Goal: Task Accomplishment & Management: Manage account settings

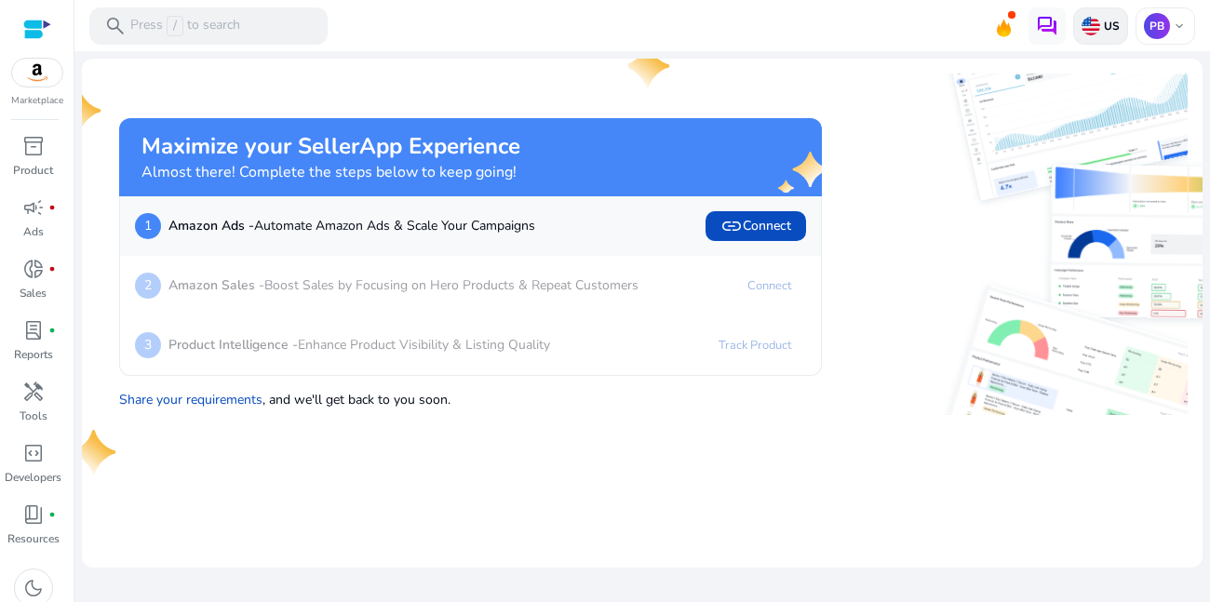
click at [1116, 34] on div "US" at bounding box center [1100, 25] width 55 height 37
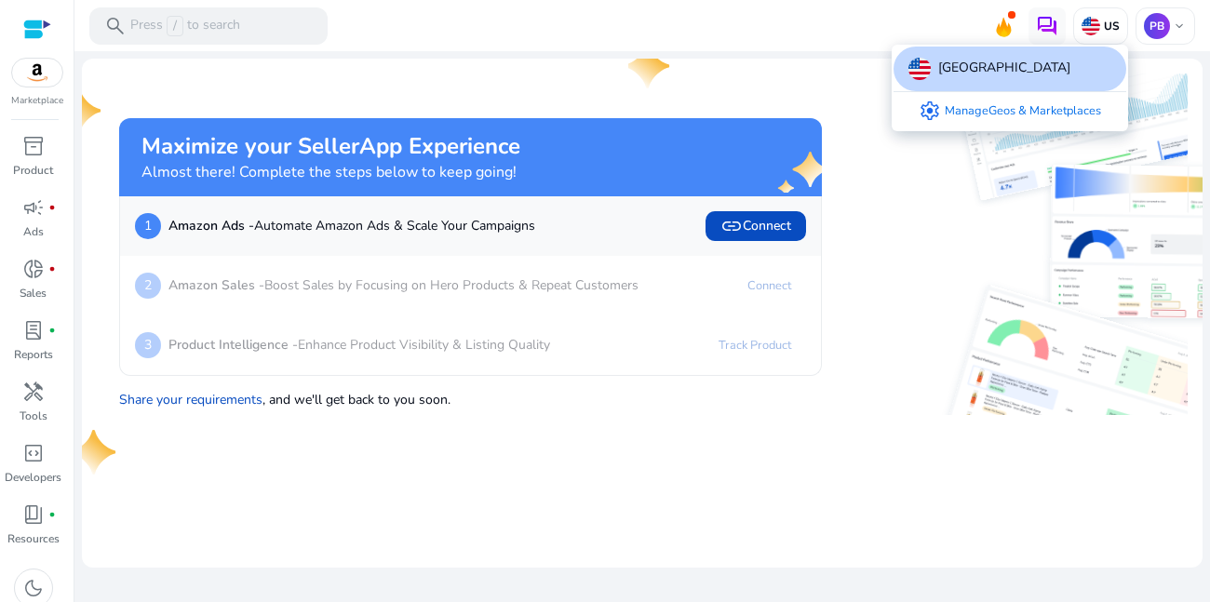
click at [1019, 117] on link "settings Manage Geos & Marketplaces" at bounding box center [1010, 110] width 212 height 37
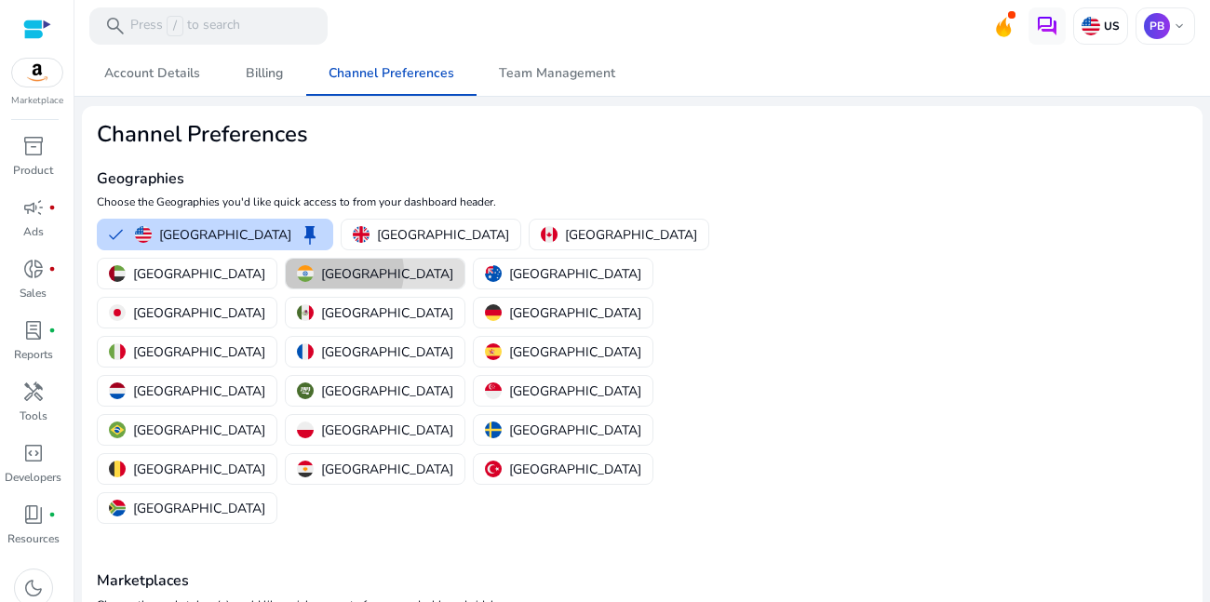
click at [453, 264] on p "[GEOGRAPHIC_DATA]" at bounding box center [387, 274] width 132 height 20
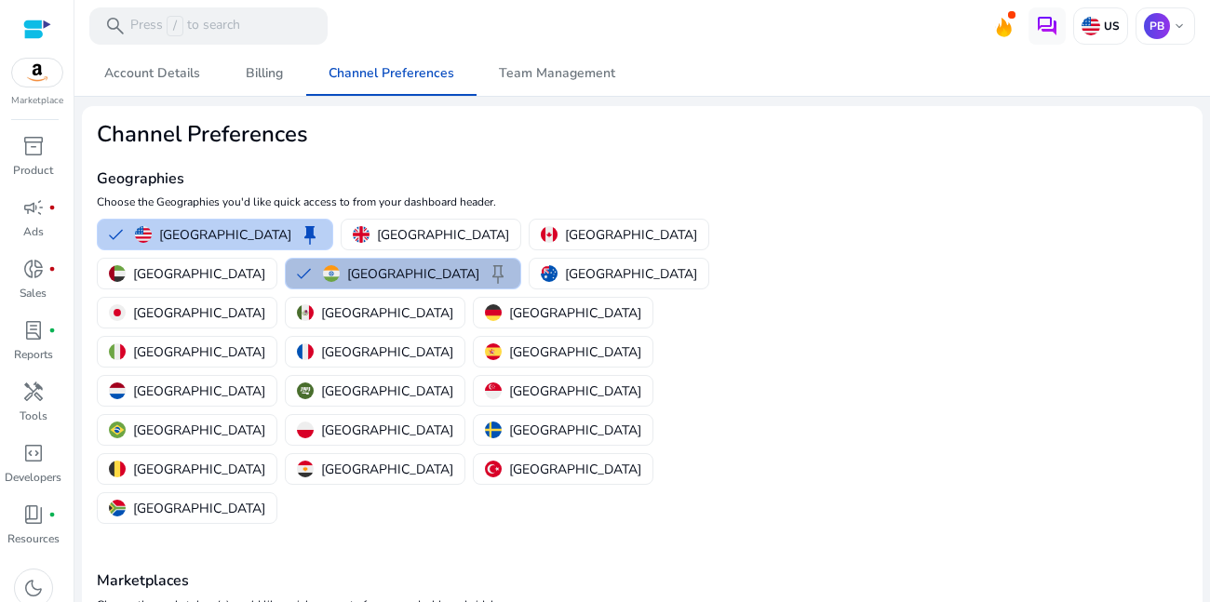
click at [121, 229] on button "United States keep" at bounding box center [215, 235] width 235 height 30
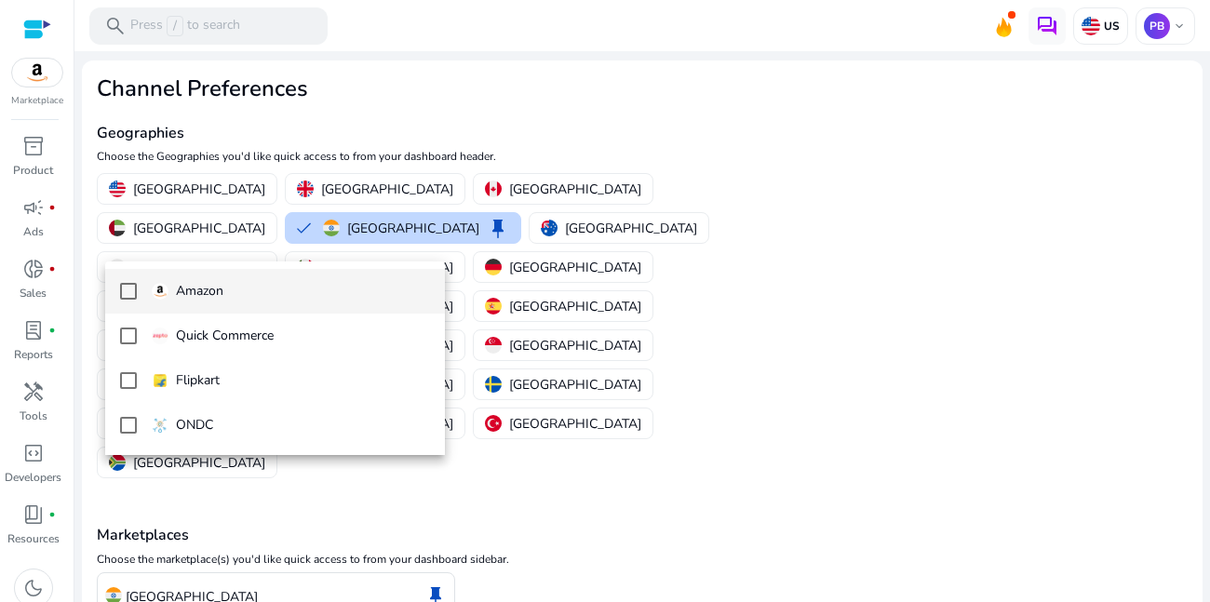
click at [125, 294] on mat-pseudo-checkbox at bounding box center [128, 291] width 17 height 17
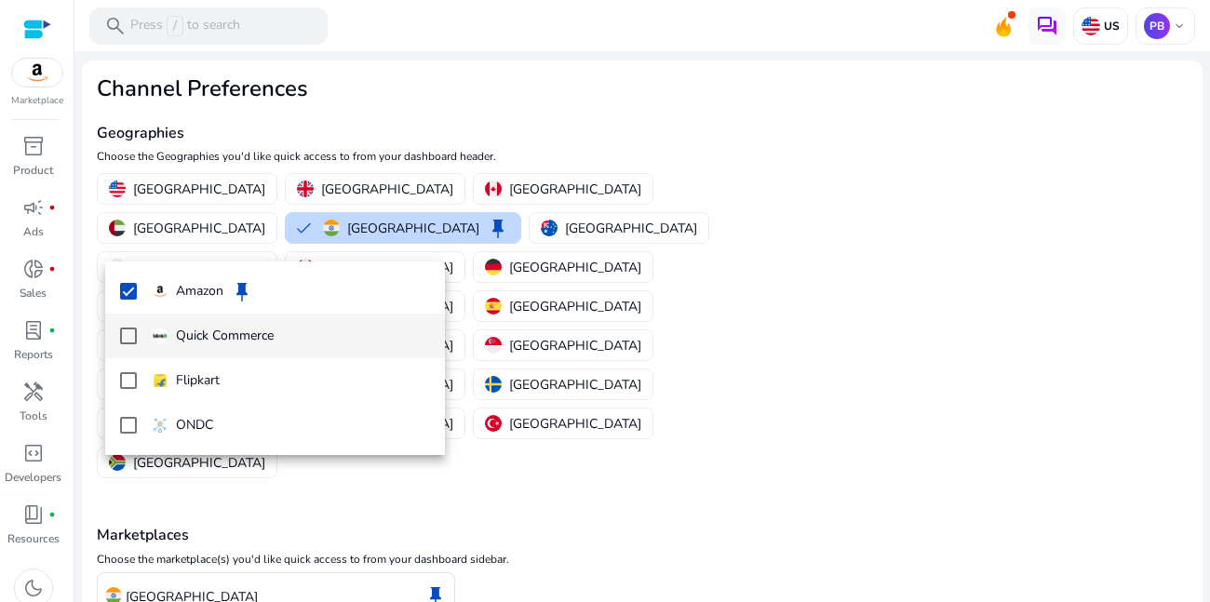
click at [134, 329] on mat-pseudo-checkbox at bounding box center [128, 336] width 17 height 17
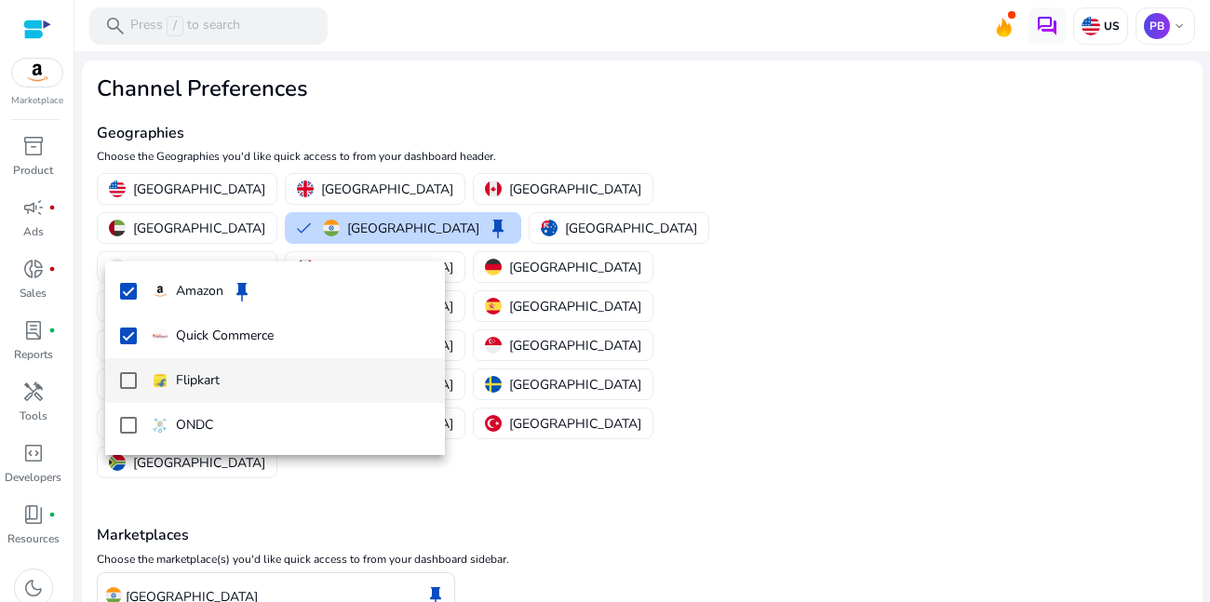
click at [124, 383] on mat-pseudo-checkbox at bounding box center [128, 380] width 17 height 17
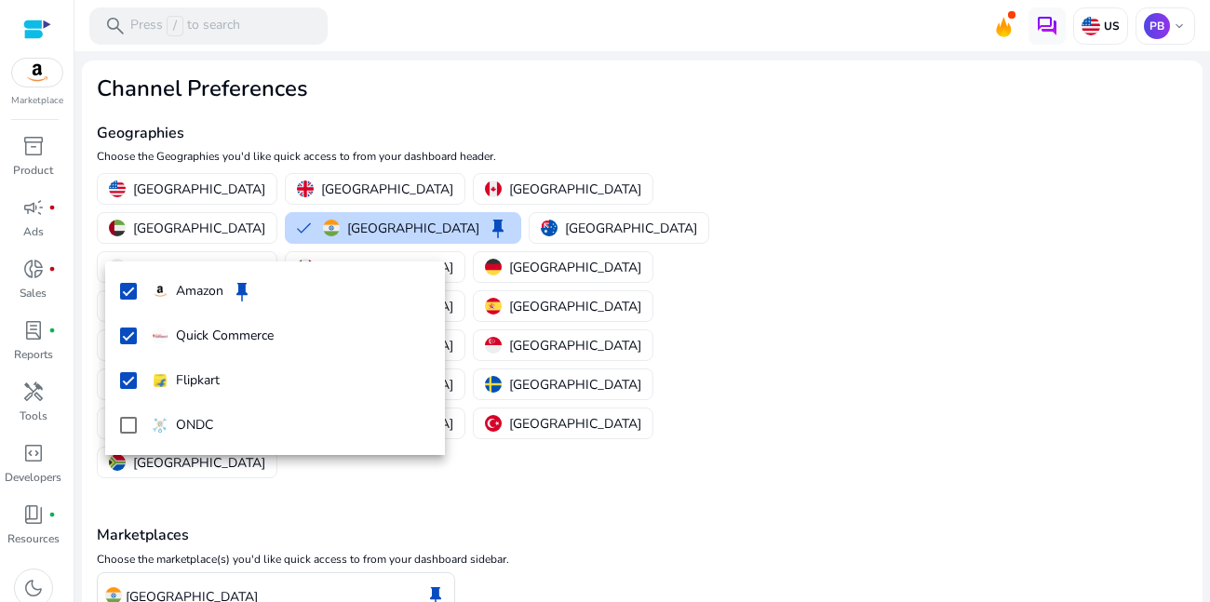
click at [138, 435] on mat-option "ONDC" at bounding box center [275, 425] width 340 height 45
click at [177, 561] on div at bounding box center [605, 301] width 1210 height 602
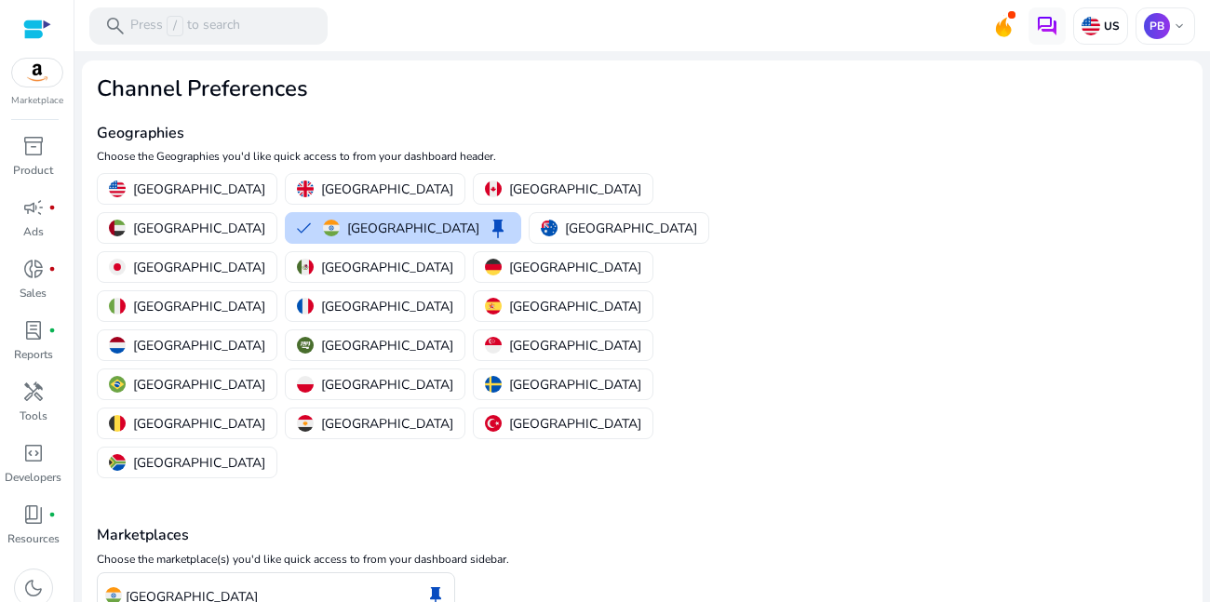
scroll to position [52, 0]
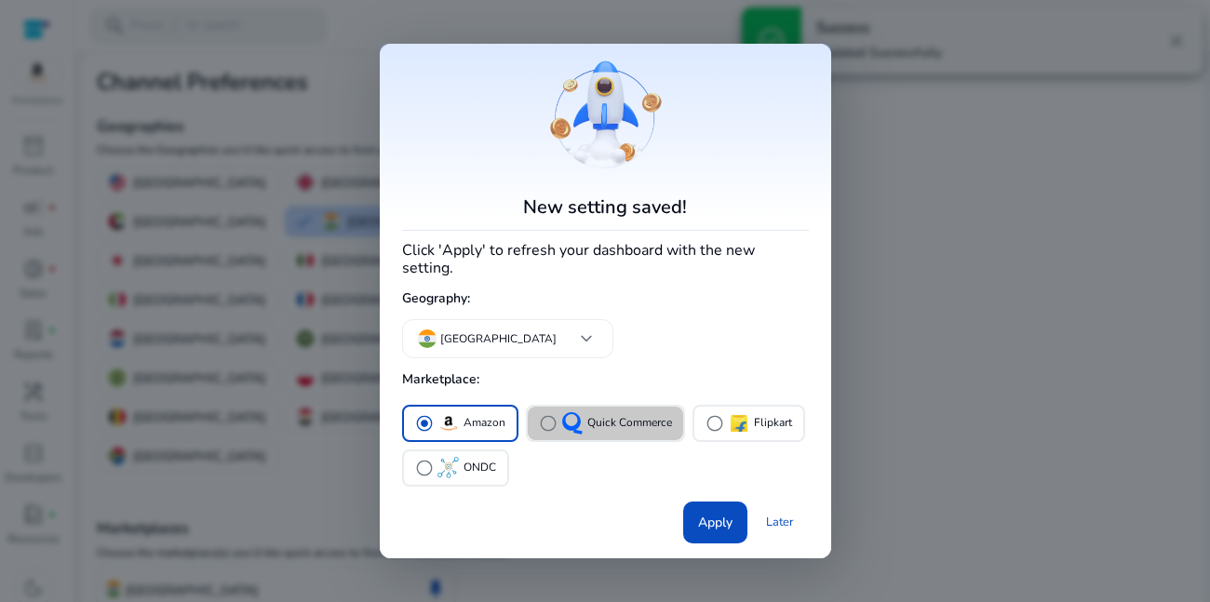
click at [556, 428] on span "radio_button_unchecked" at bounding box center [548, 423] width 19 height 19
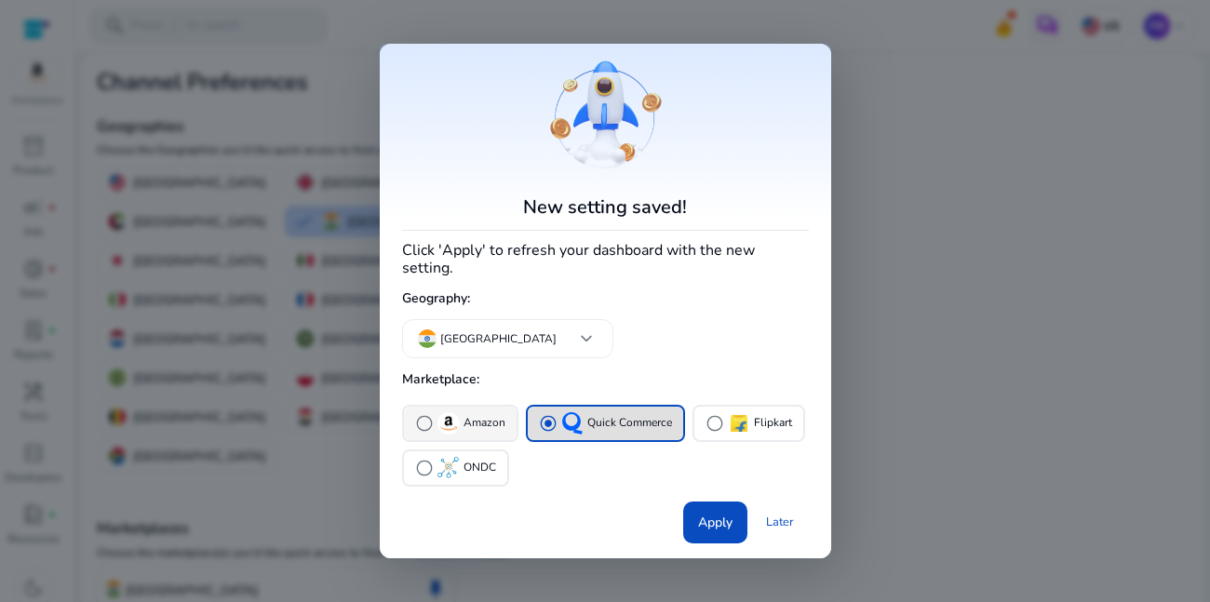
click at [439, 430] on img "button" at bounding box center [449, 423] width 22 height 22
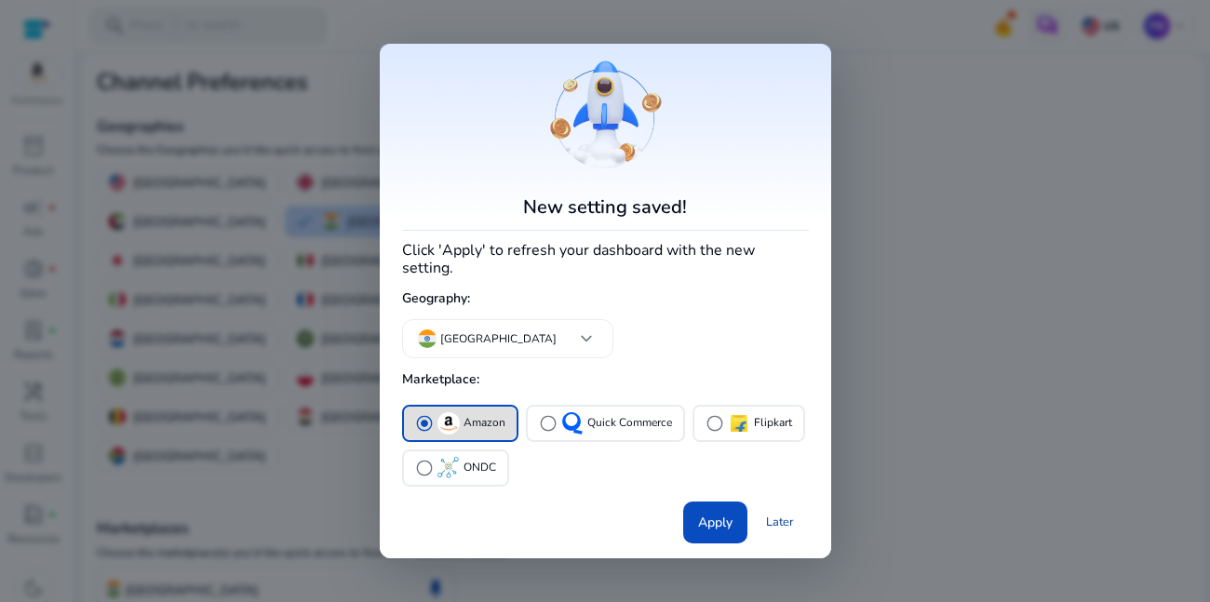
click at [786, 527] on link "Later" at bounding box center [780, 523] width 58 height 34
